Goal: Information Seeking & Learning: Find specific fact

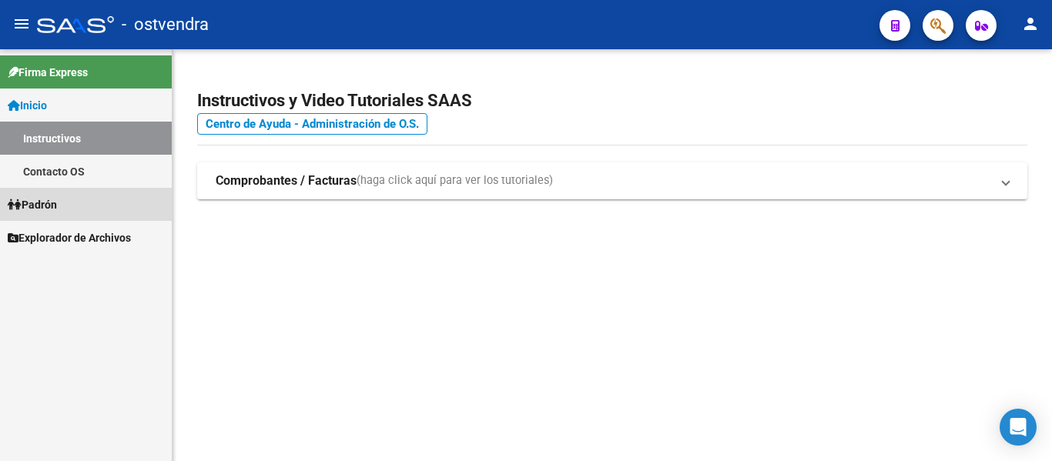
click at [64, 210] on link "Padrón" at bounding box center [86, 204] width 172 height 33
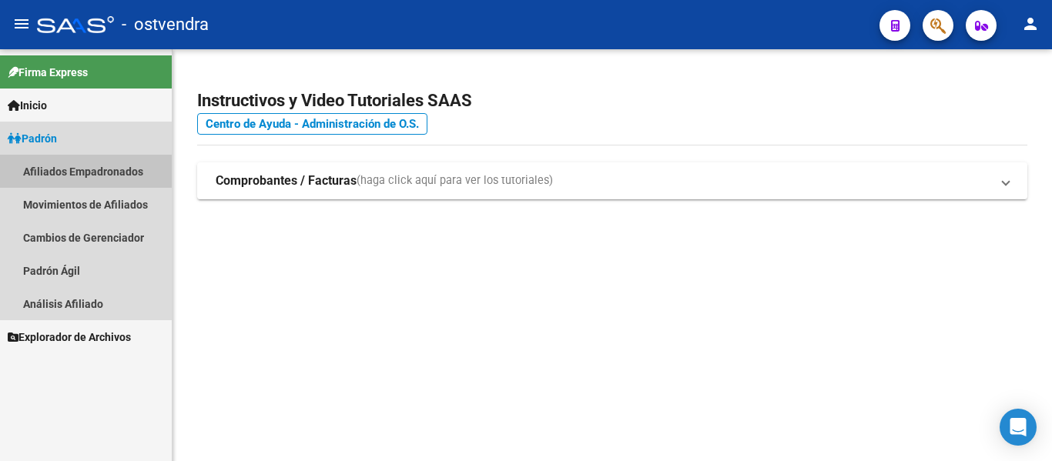
click at [100, 167] on link "Afiliados Empadronados" at bounding box center [86, 171] width 172 height 33
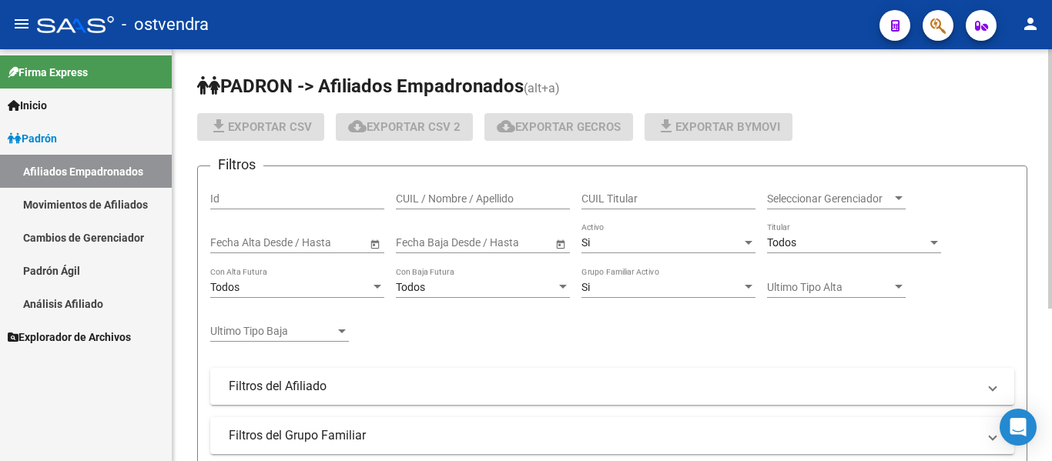
click at [426, 186] on div "CUIL / Nombre / Apellido" at bounding box center [483, 194] width 174 height 31
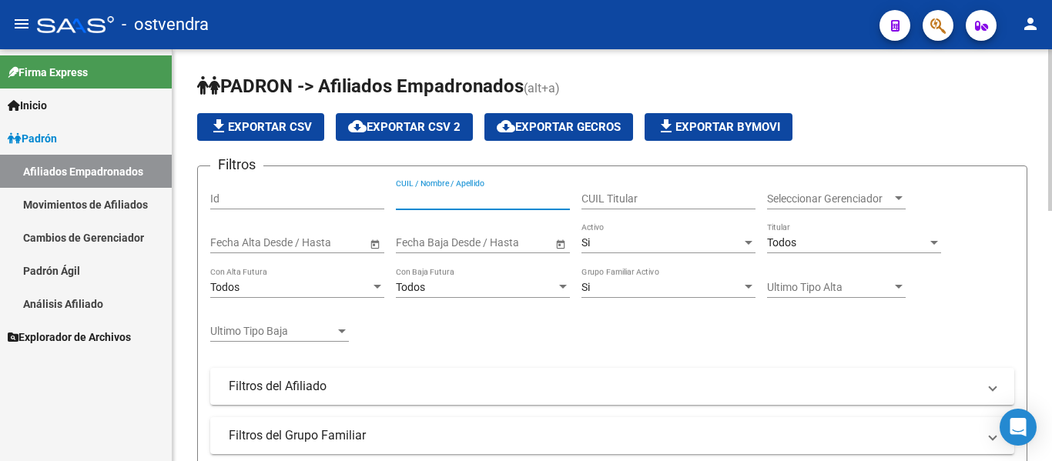
click at [426, 194] on input "CUIL / Nombre / Apellido" at bounding box center [483, 199] width 174 height 13
paste input "31247749"
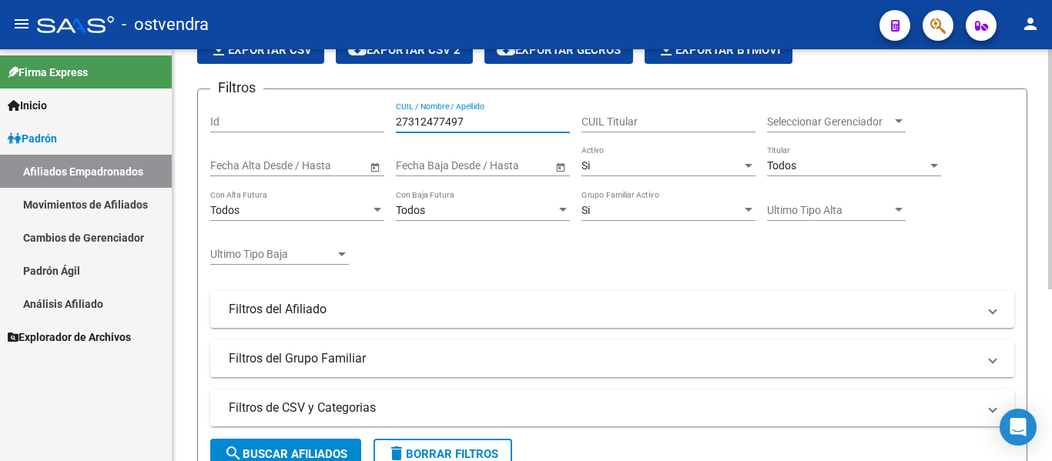
scroll to position [231, 0]
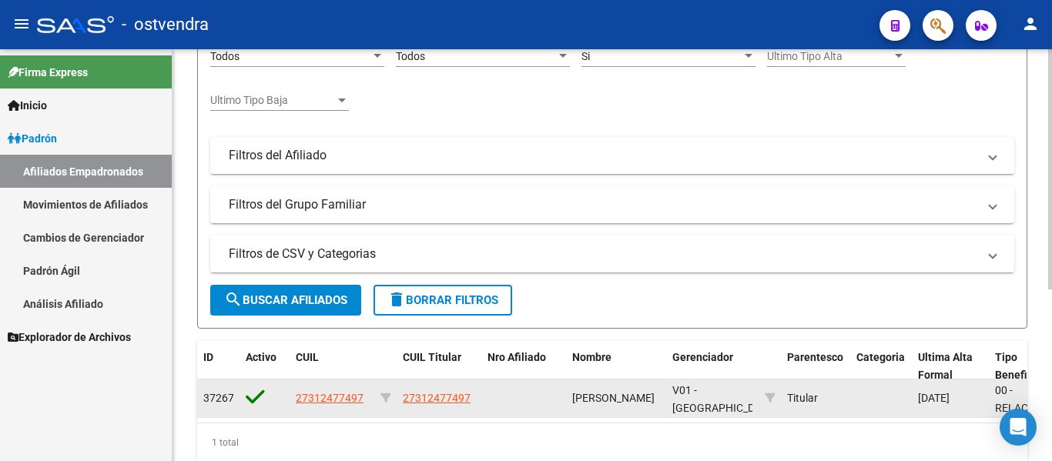
type input "27312477497"
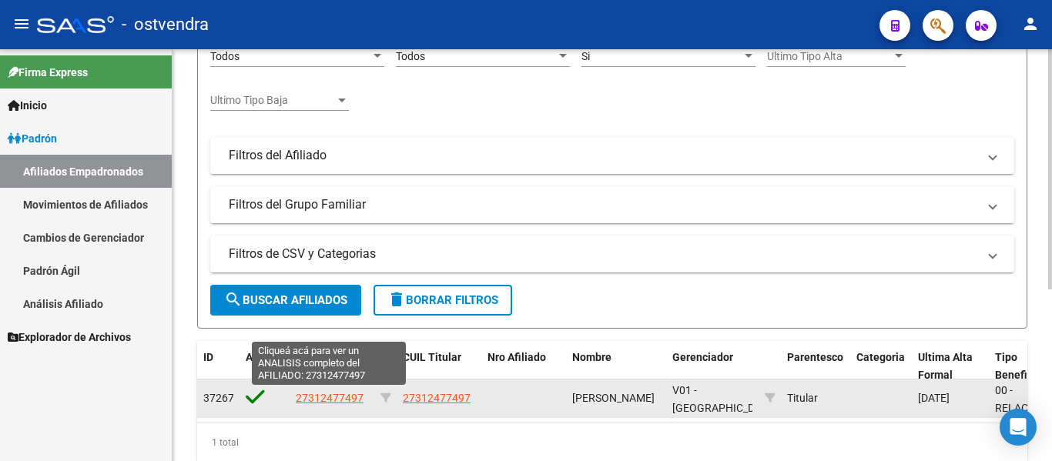
click at [333, 400] on span "27312477497" at bounding box center [330, 398] width 68 height 12
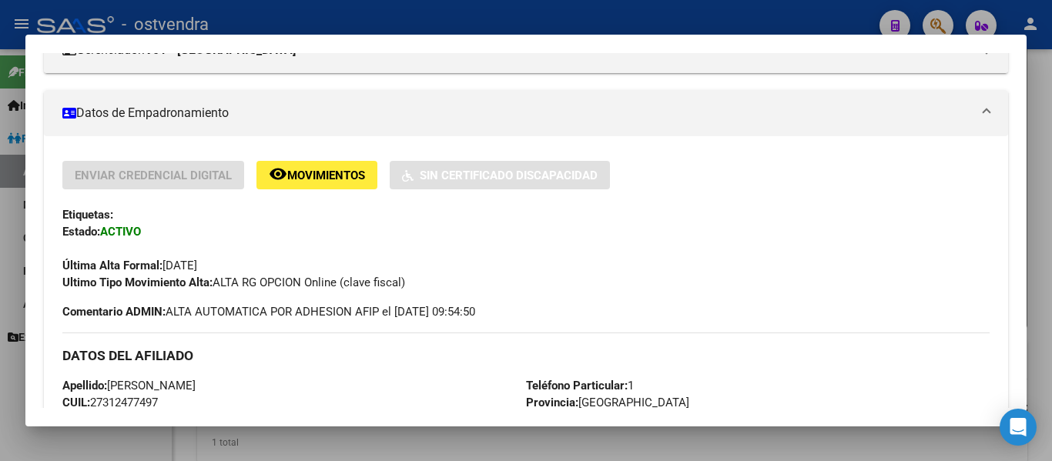
scroll to position [0, 0]
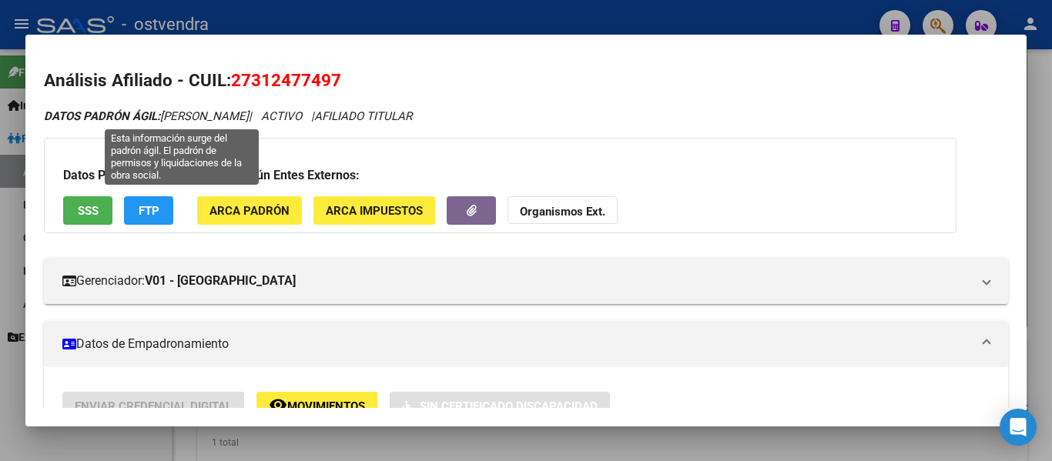
click at [302, 73] on span "27312477497" at bounding box center [286, 80] width 110 height 20
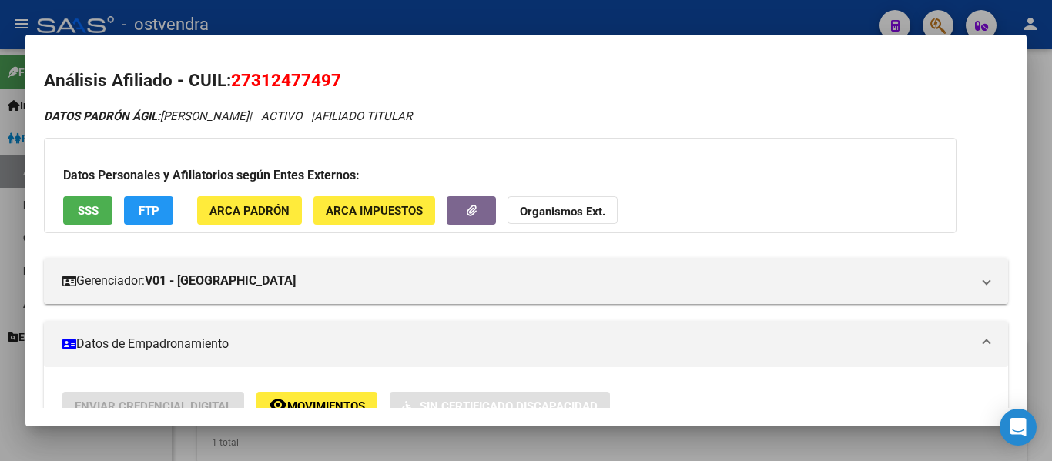
click at [302, 73] on span "27312477497" at bounding box center [286, 80] width 110 height 20
copy span "27312477497"
